Goal: Information Seeking & Learning: Compare options

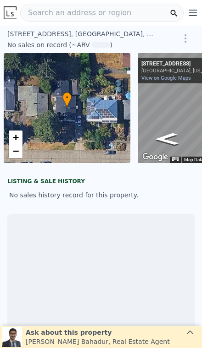
scroll to position [0, 66]
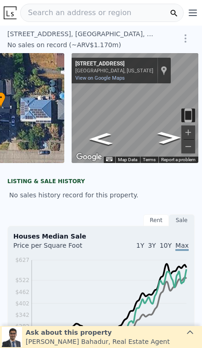
click at [76, 19] on div "Search an address or region" at bounding box center [76, 12] width 110 height 17
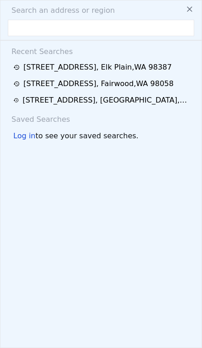
click at [48, 32] on input "text" at bounding box center [101, 28] width 186 height 16
type input "[STREET_ADDRESS]"
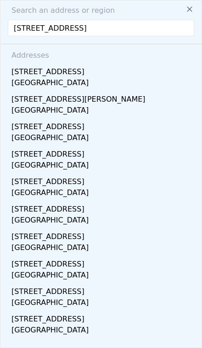
click at [107, 74] on div "[STREET_ADDRESS]" at bounding box center [102, 70] width 182 height 15
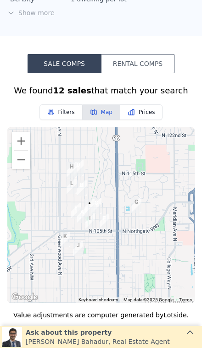
scroll to position [614, 0]
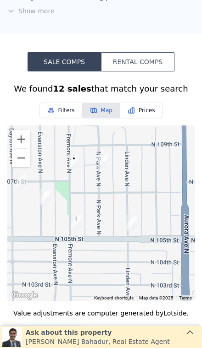
click at [167, 64] on button "Rental Comps" at bounding box center [137, 61] width 73 height 19
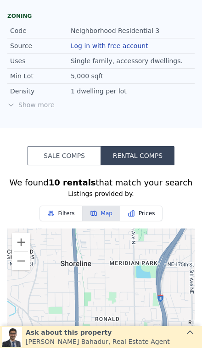
click at [76, 152] on button "Sale Comps" at bounding box center [63, 155] width 73 height 19
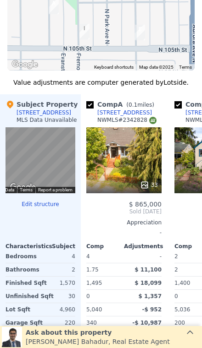
scroll to position [857, 0]
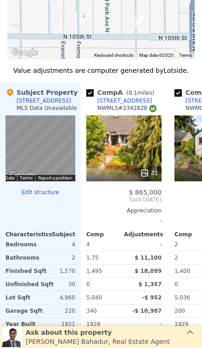
click at [126, 262] on div "$ 11,100" at bounding box center [144, 258] width 36 height 13
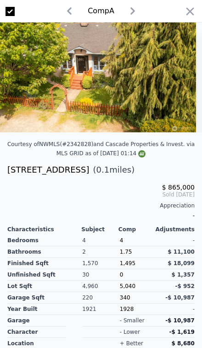
click at [193, 11] on icon "button" at bounding box center [189, 11] width 13 height 13
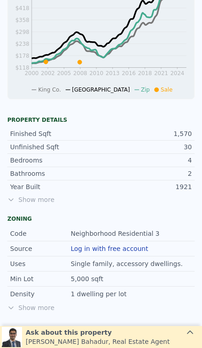
click at [45, 202] on span "Show more" at bounding box center [100, 199] width 187 height 9
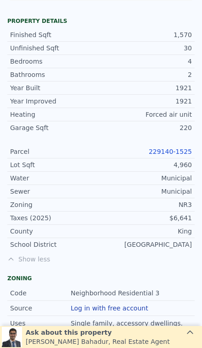
scroll to position [433, 0]
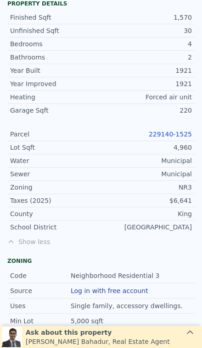
click at [176, 132] on link "229140-1525" at bounding box center [169, 134] width 43 height 7
